Goal: Information Seeking & Learning: Learn about a topic

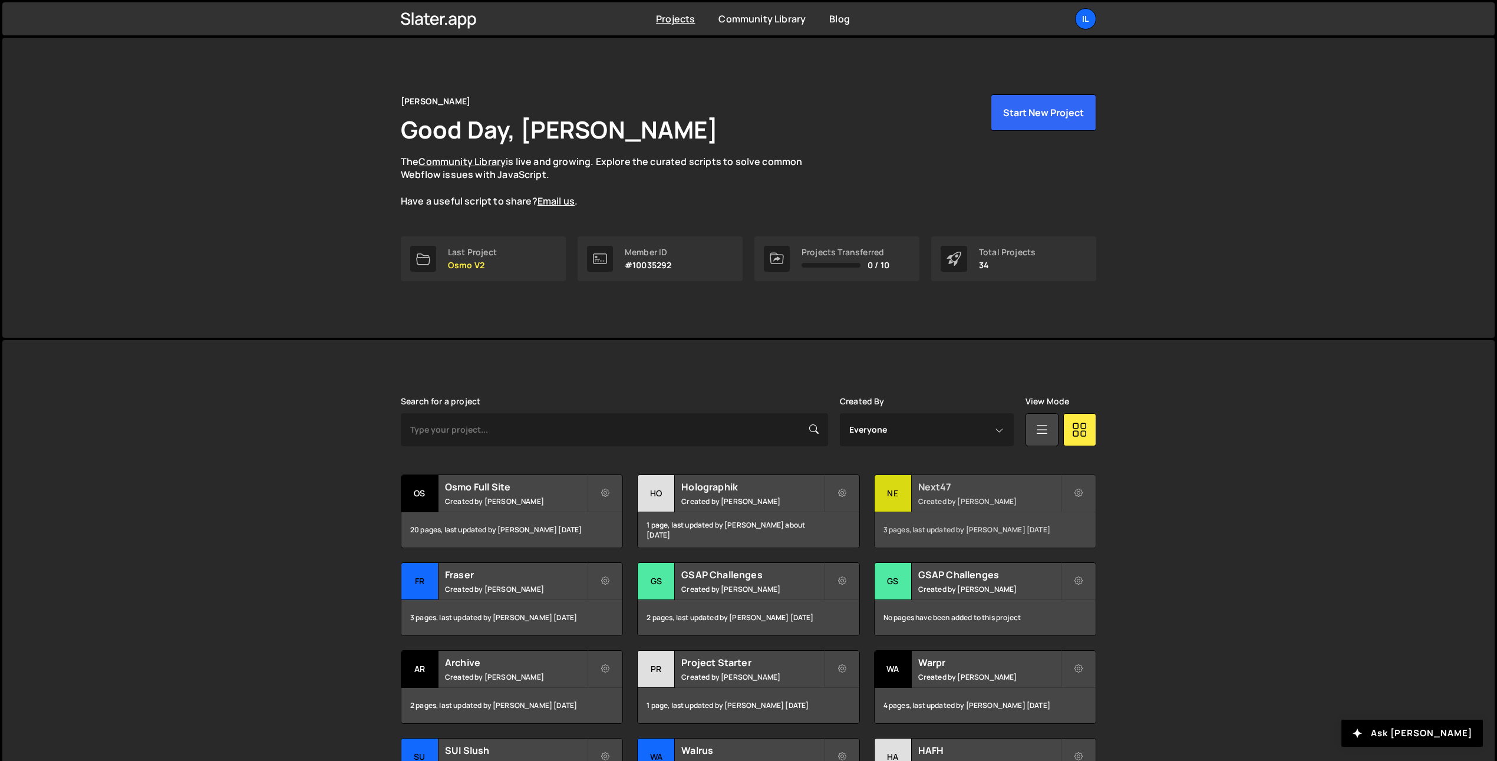
click at [951, 499] on small "Created by Ilja van Eck" at bounding box center [989, 501] width 142 height 10
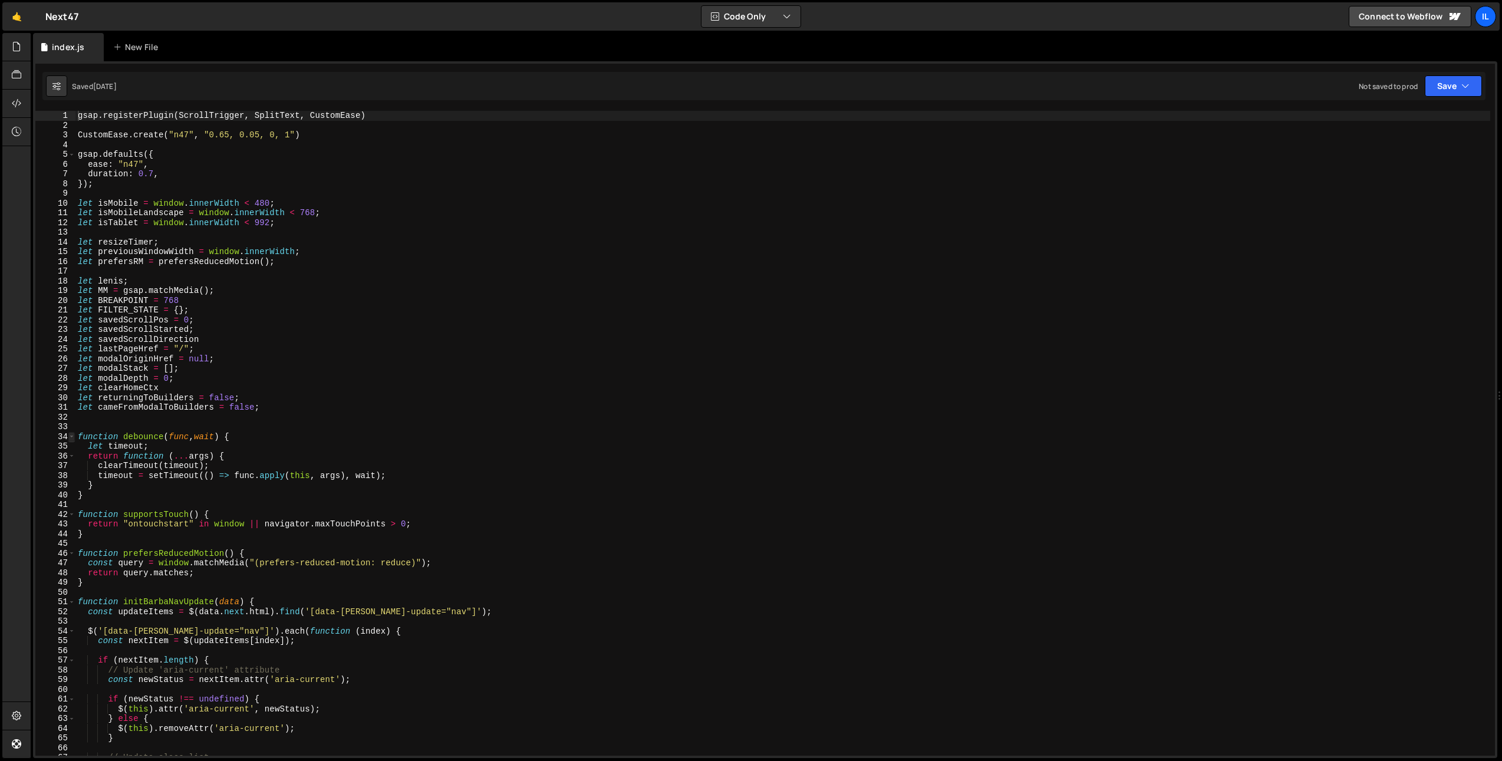
type textarea "gsap.registerPlugin(ScrollTrigger, SplitText, CustomEase)"
click at [70, 434] on span at bounding box center [71, 437] width 6 height 10
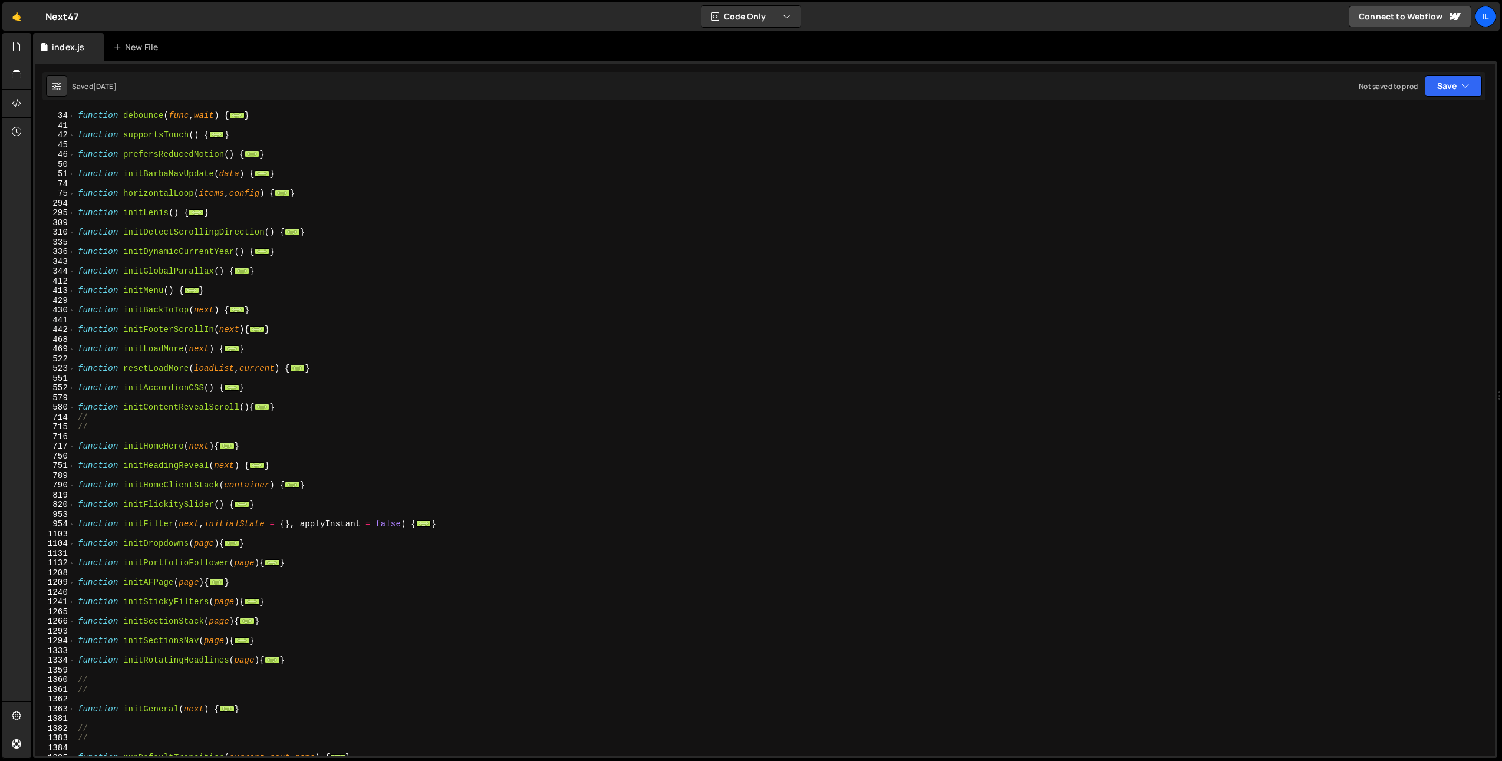
scroll to position [296, 0]
click at [145, 451] on div "function debounce ( func , wait ) { ... } function supportsTouch ( ) { ... } fu…" at bounding box center [782, 438] width 1414 height 664
